Goal: Task Accomplishment & Management: Use online tool/utility

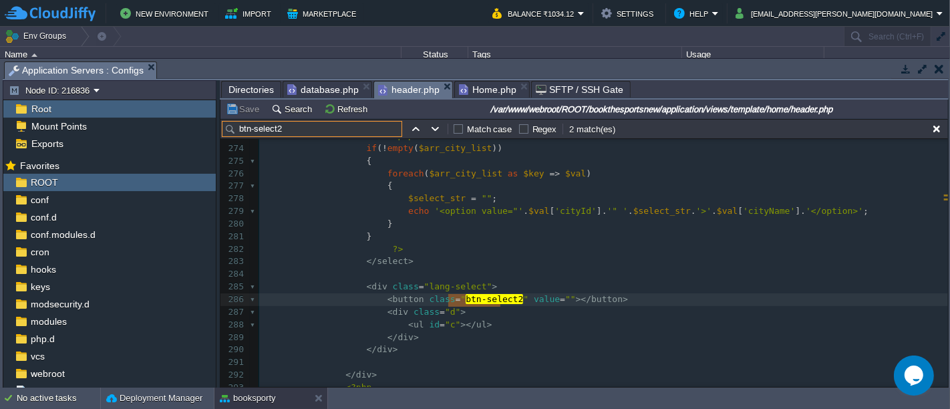
scroll to position [3551, 0]
type input "btn-select2"
type textarea "lang-select"
click at [607, 299] on pre "< button class = " btn-select2 " value = "" ></ button >" at bounding box center [603, 301] width 689 height 13
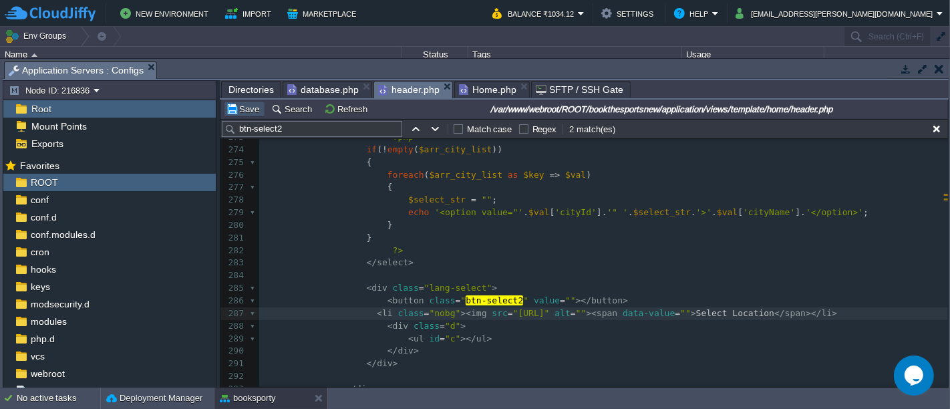
click at [246, 111] on button "Save" at bounding box center [244, 109] width 37 height 12
click at [482, 345] on pre "< ul id = "c" ></ ul >" at bounding box center [603, 339] width 689 height 13
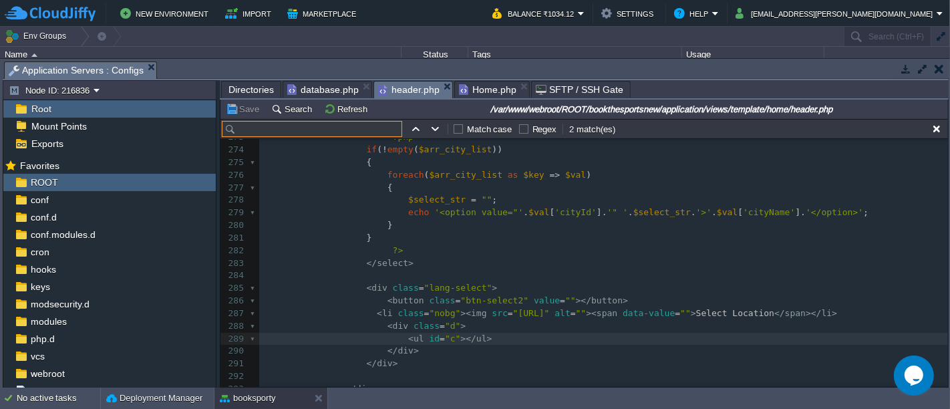
paste input "nobg"
type input "nobg"
click at [653, 245] on pre "?>" at bounding box center [603, 251] width 689 height 13
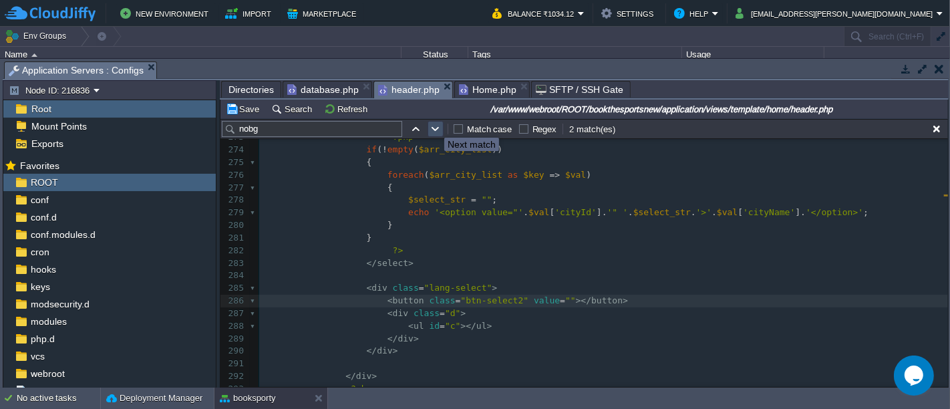
click at [434, 126] on button "button" at bounding box center [436, 129] width 12 height 12
type textarea "nobg"
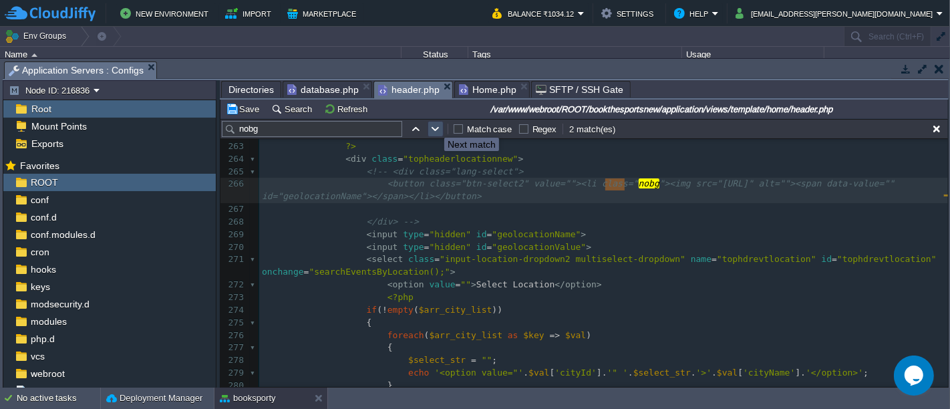
click at [434, 126] on button "button" at bounding box center [436, 129] width 12 height 12
click at [321, 121] on input "nobg" at bounding box center [312, 129] width 180 height 16
click at [321, 121] on input "nob" at bounding box center [312, 129] width 180 height 16
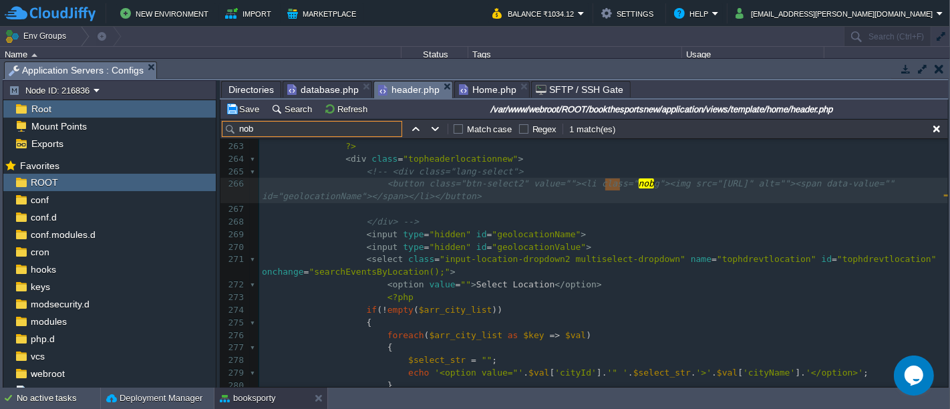
type input "nobg"
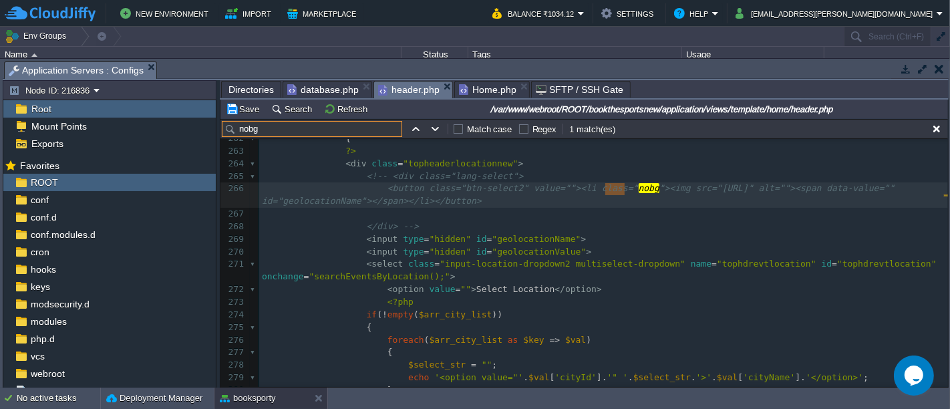
scroll to position [3385, 0]
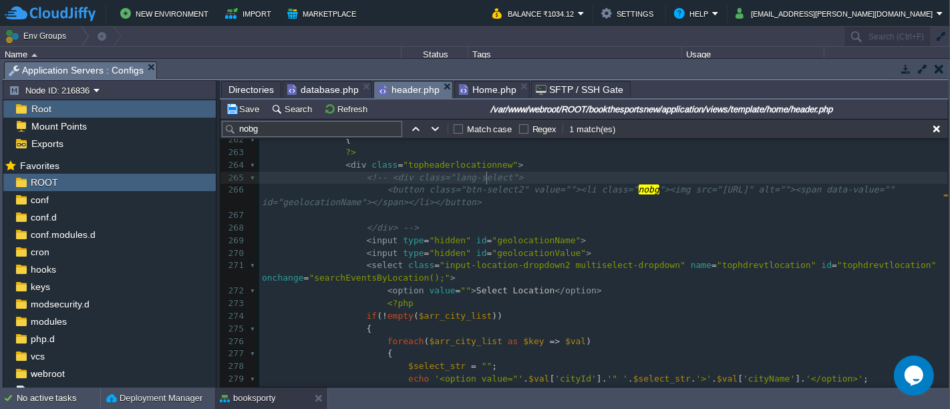
click at [484, 179] on span "<!-- <div class="lang-select">" at bounding box center [445, 177] width 157 height 10
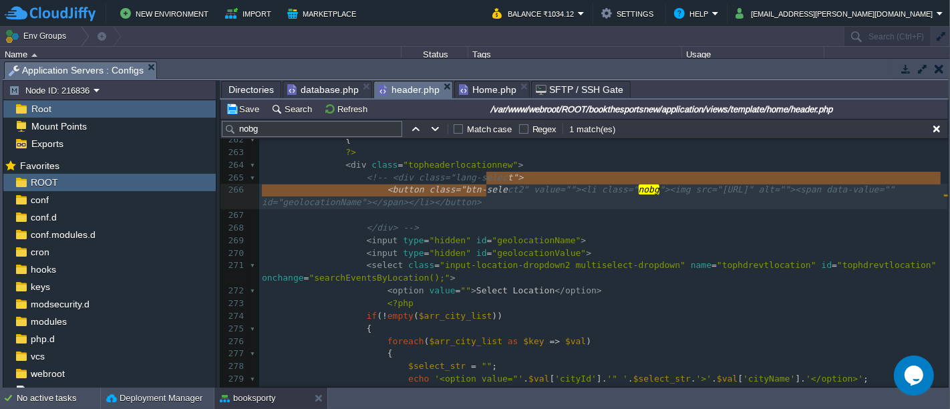
type textarea "t"> <button class="btn-select2" value=""><li class="nobg"><img src="[URL]"
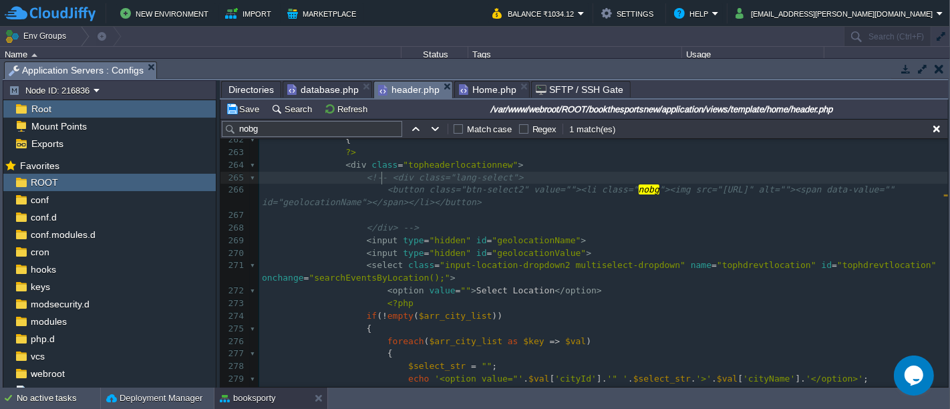
type textarea "<!--"
click at [418, 226] on pre "</ div > -->" at bounding box center [603, 228] width 689 height 13
click at [252, 110] on button "Save" at bounding box center [244, 109] width 37 height 12
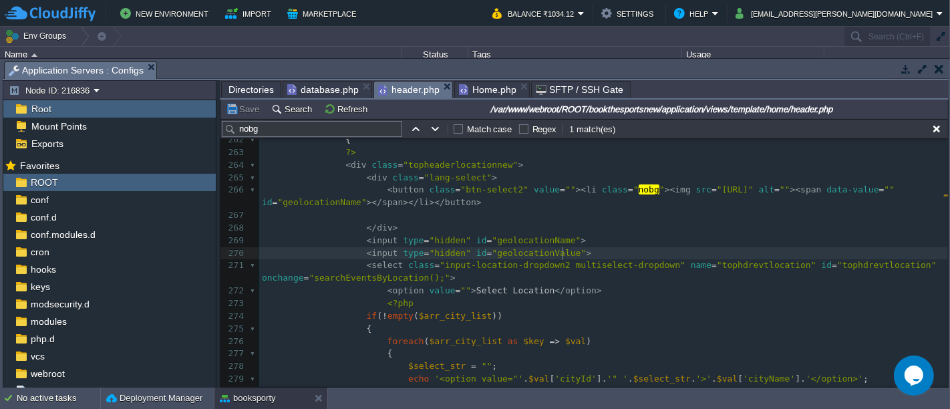
click at [607, 254] on pre "< input type = "hidden" id = "geolocationValue" >" at bounding box center [603, 253] width 689 height 13
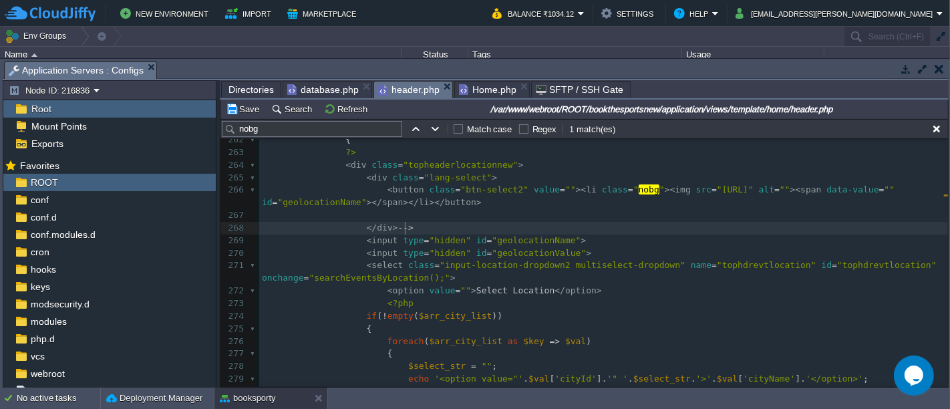
type textarea "<!--"
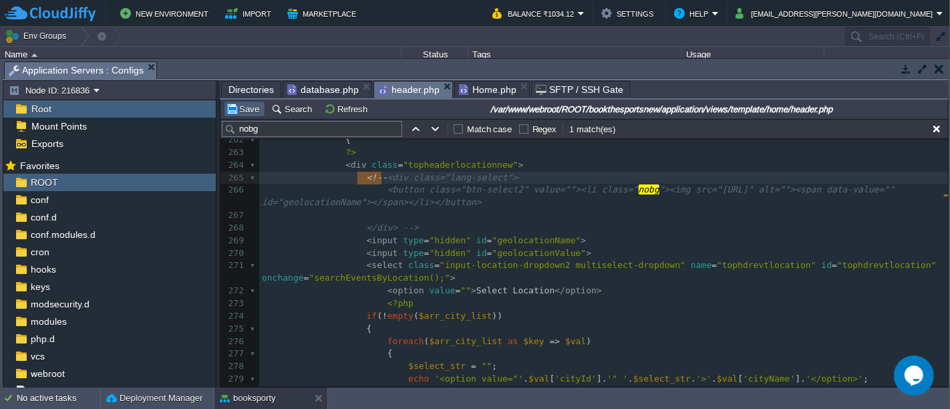
click at [243, 114] on td "Save" at bounding box center [244, 109] width 41 height 16
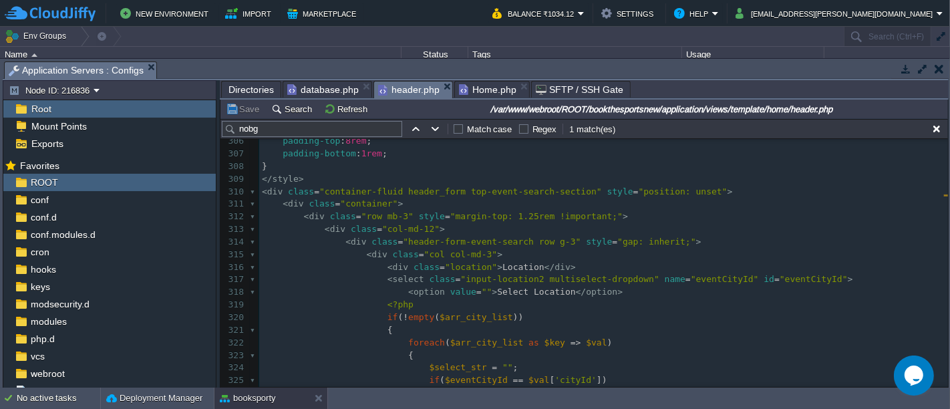
scroll to position [3964, 0]
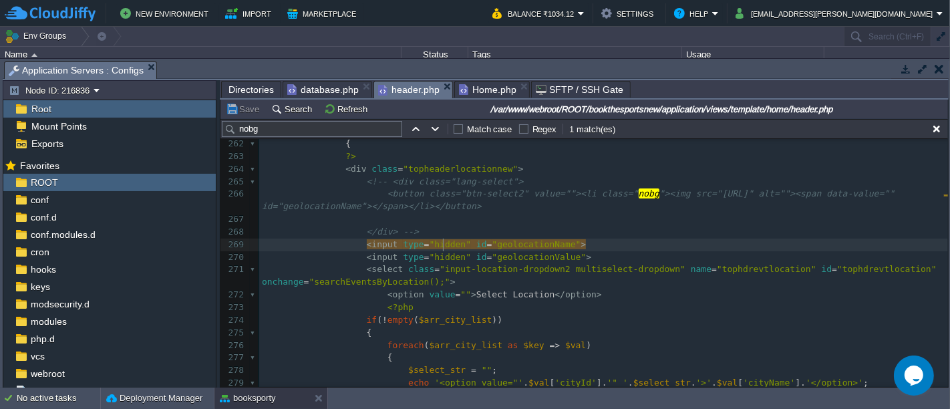
type textarea "hidden"
type textarea "text"
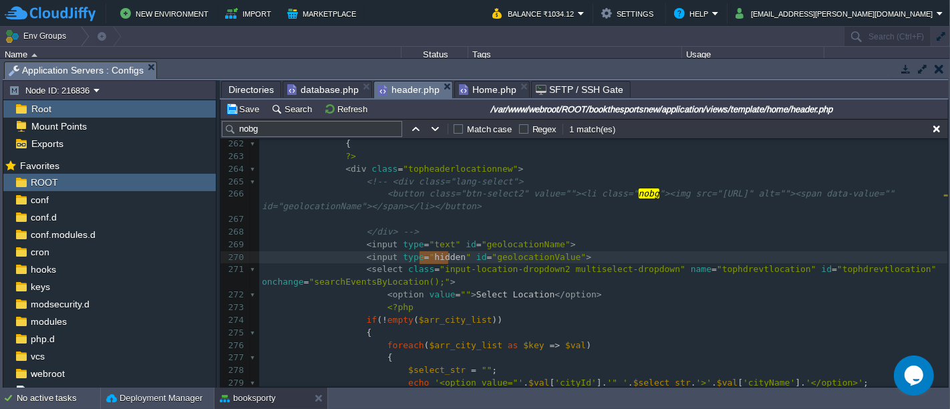
paste textarea
type textarea "hidden"
click at [237, 113] on button "Save" at bounding box center [244, 109] width 37 height 12
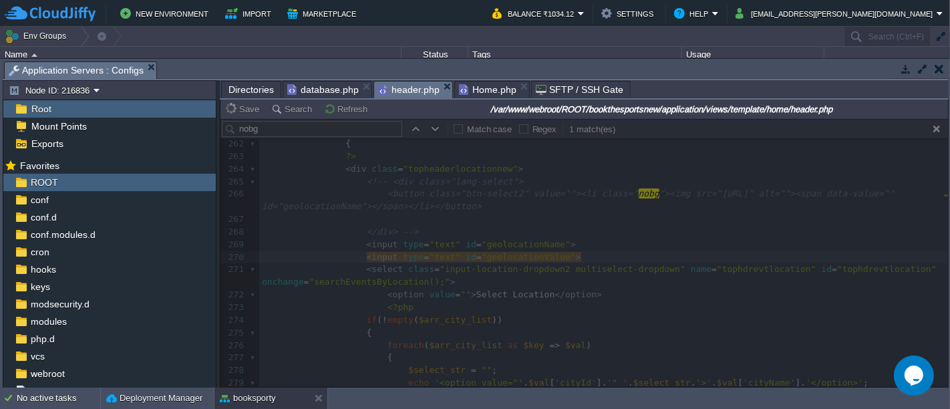
click at [466, 279] on div at bounding box center [584, 253] width 728 height 268
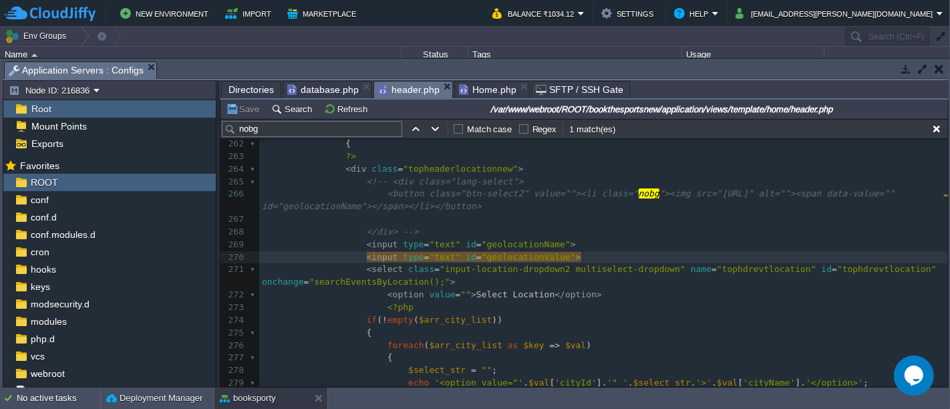
click at [425, 210] on pre "<button class="btn-select2" value=""><li class=" nobg "><img src="[URL]" alt=""…" at bounding box center [603, 200] width 689 height 25
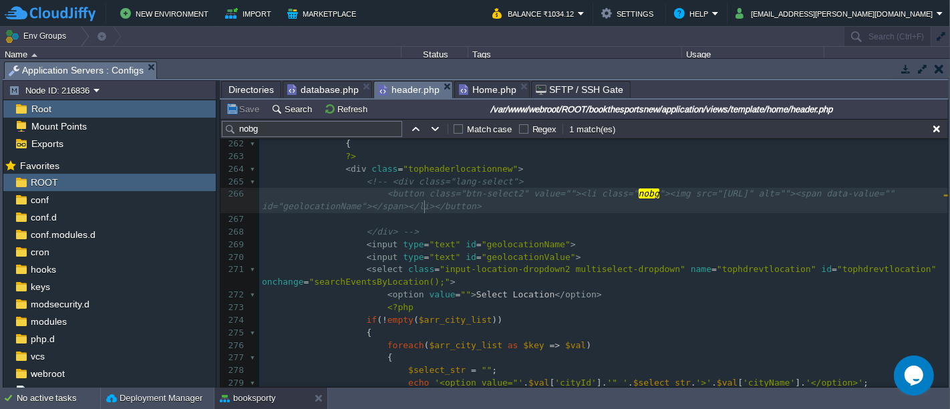
scroll to position [4, 0]
type textarea "hidden"
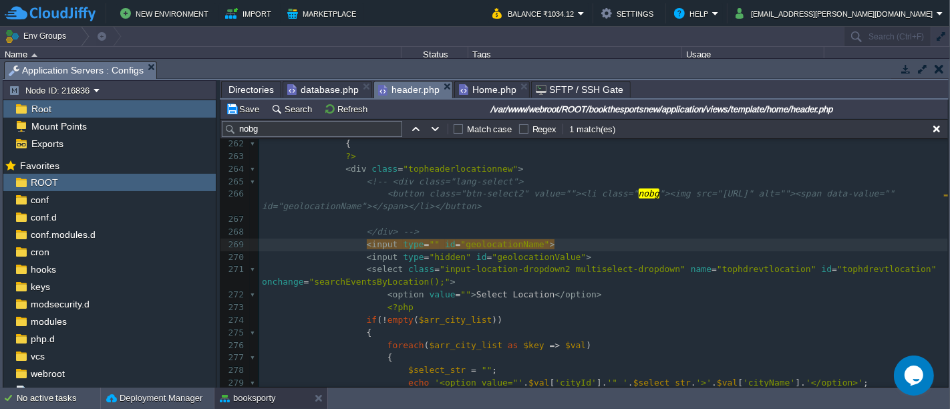
type textarea "hidden"
click at [250, 107] on button "Save" at bounding box center [244, 109] width 37 height 12
click at [605, 257] on pre "< input type = "hidden" id = "geolocationValue" >" at bounding box center [603, 257] width 689 height 13
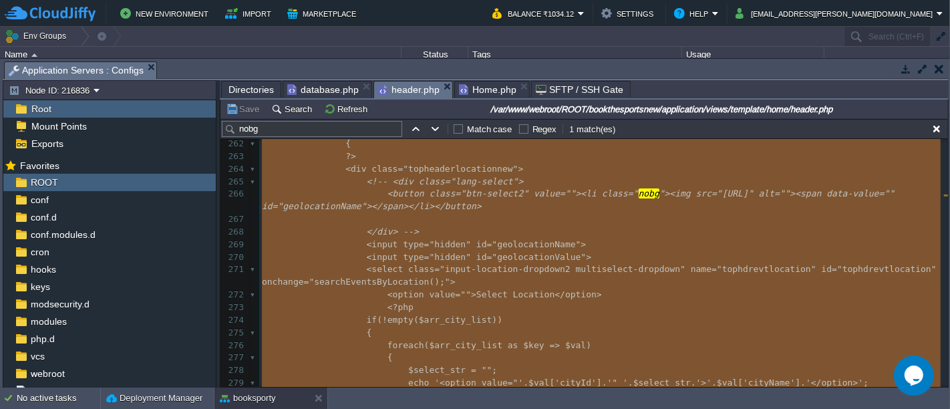
type textarea "-"
